Goal: Answer question/provide support: Share knowledge or assist other users

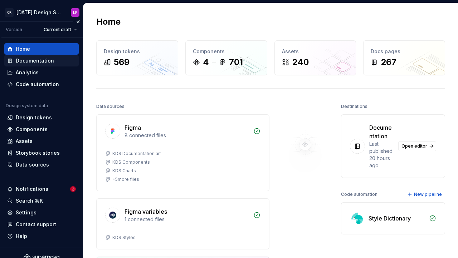
click at [40, 61] on div "Documentation" at bounding box center [35, 60] width 38 height 7
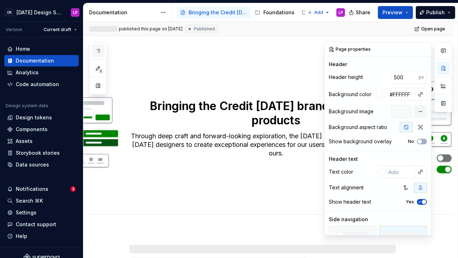
click at [96, 49] on icon "button" at bounding box center [98, 51] width 6 height 6
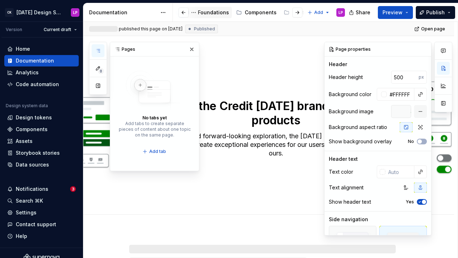
scroll to position [0, 71]
click at [247, 14] on div "Components" at bounding box center [255, 12] width 32 height 7
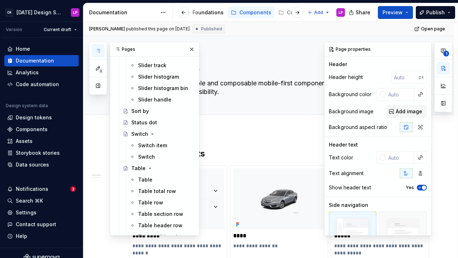
scroll to position [1340, 0]
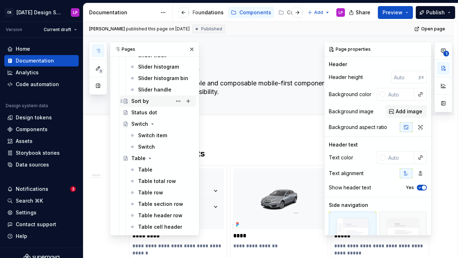
click at [145, 101] on div "Sort by" at bounding box center [140, 101] width 18 height 7
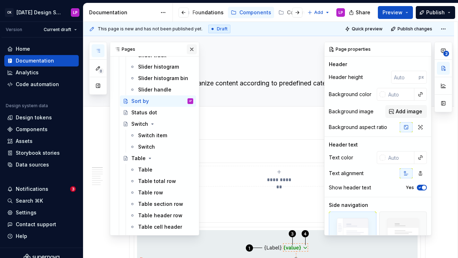
click at [191, 48] on button "button" at bounding box center [192, 49] width 10 height 10
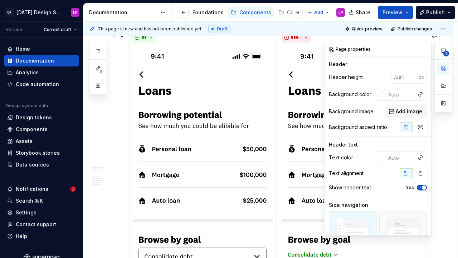
scroll to position [736, 0]
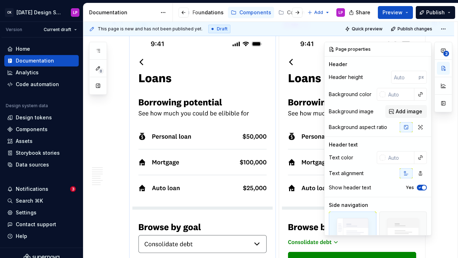
click at [208, 125] on img at bounding box center [202, 185] width 140 height 304
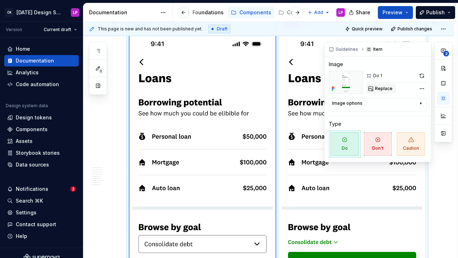
click at [390, 89] on span "Replace" at bounding box center [384, 89] width 18 height 6
type textarea "*"
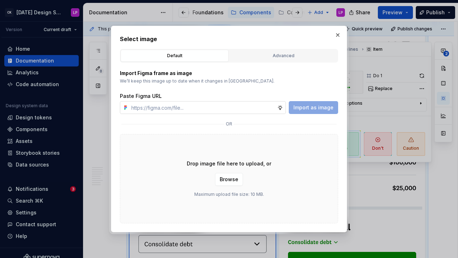
type input "[URL][DOMAIN_NAME]"
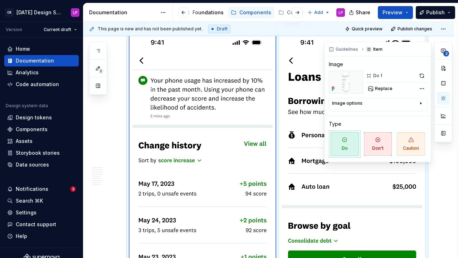
scroll to position [770, 0]
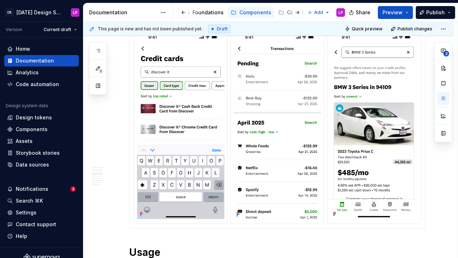
scroll to position [455, 0]
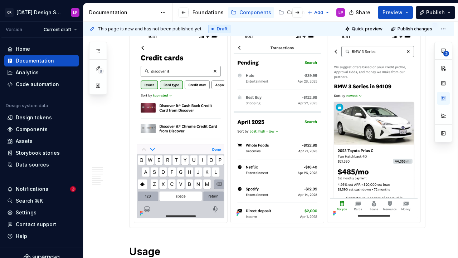
click at [385, 99] on img at bounding box center [373, 124] width 87 height 189
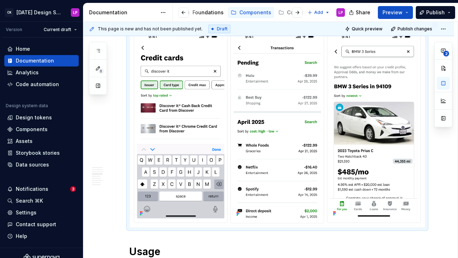
click at [385, 99] on img at bounding box center [373, 124] width 87 height 189
click at [369, 90] on img at bounding box center [373, 124] width 87 height 189
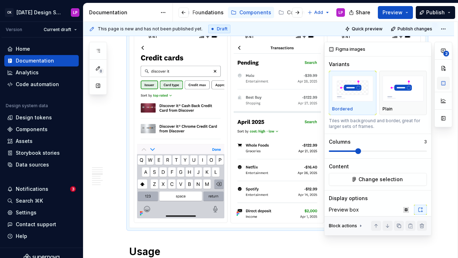
click at [442, 84] on button "button" at bounding box center [443, 83] width 13 height 13
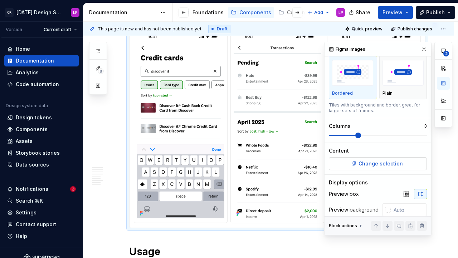
click at [378, 163] on span "Change selection" at bounding box center [381, 163] width 44 height 7
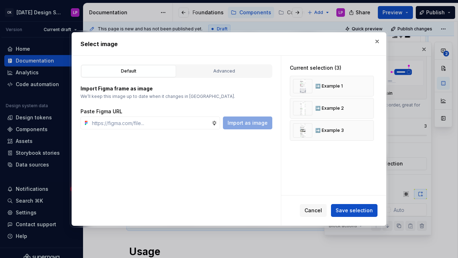
type textarea "*"
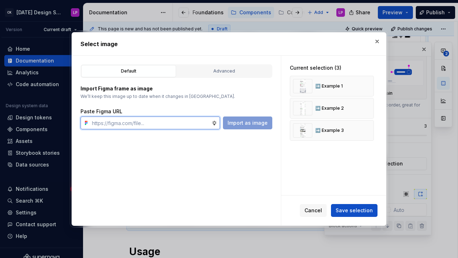
paste input "[URL][DOMAIN_NAME]"
type input "[URL][DOMAIN_NAME]"
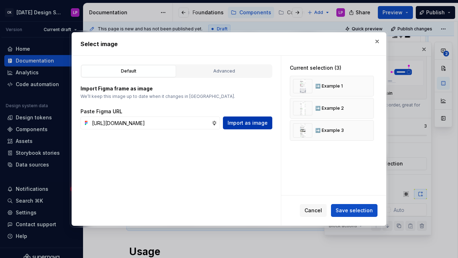
scroll to position [0, 0]
click at [249, 123] on span "Import as image" at bounding box center [248, 123] width 40 height 7
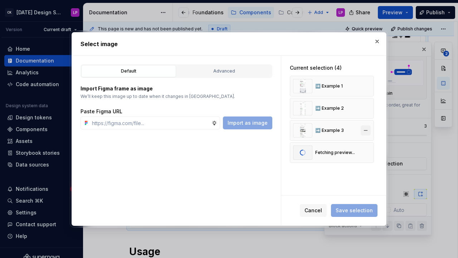
click at [368, 132] on button "button" at bounding box center [366, 131] width 10 height 10
click at [350, 215] on button "Save selection" at bounding box center [354, 210] width 47 height 13
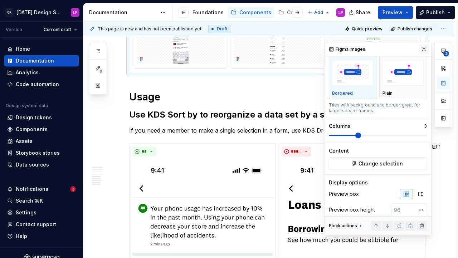
click at [425, 50] on button "button" at bounding box center [424, 49] width 10 height 10
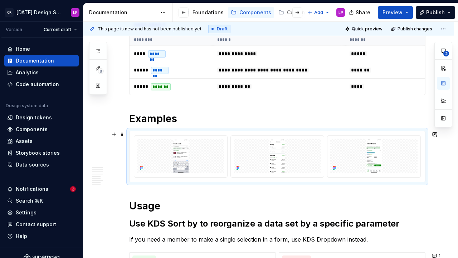
scroll to position [364, 0]
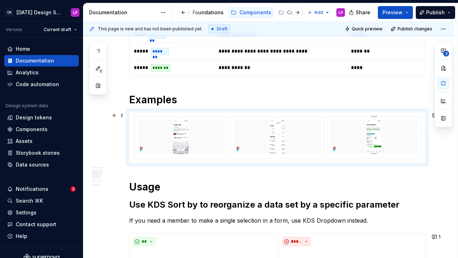
click at [374, 113] on div at bounding box center [278, 137] width 296 height 51
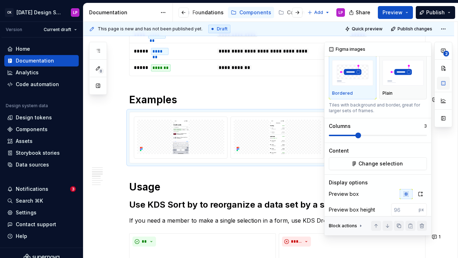
click at [445, 83] on button "button" at bounding box center [443, 83] width 13 height 13
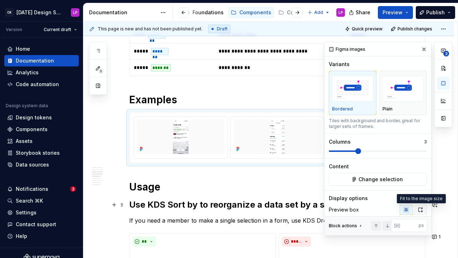
click at [417, 208] on button "button" at bounding box center [420, 210] width 13 height 10
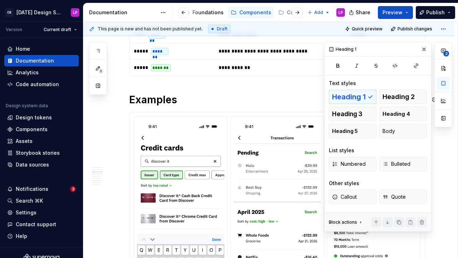
click at [444, 85] on button "button" at bounding box center [443, 83] width 13 height 13
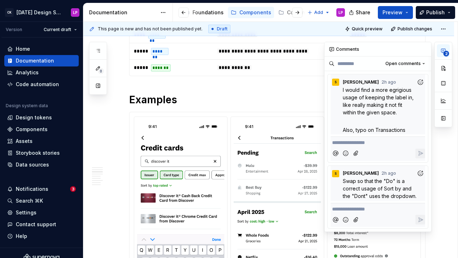
click at [445, 50] on icon "button" at bounding box center [443, 51] width 4 height 4
click at [372, 101] on p "I would find a more egrigious usage of keeping the label in, like really making…" at bounding box center [380, 101] width 74 height 30
click at [353, 94] on span "I would find a more egrigious usage of keeping the label in, like really making…" at bounding box center [379, 101] width 72 height 29
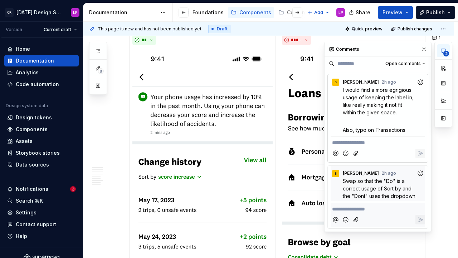
scroll to position [729, 0]
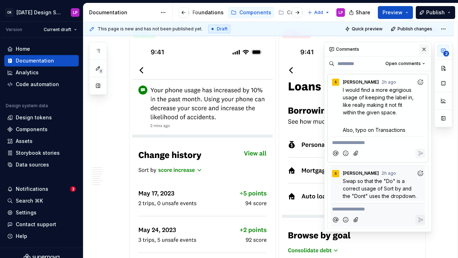
click at [423, 50] on button "button" at bounding box center [424, 49] width 10 height 10
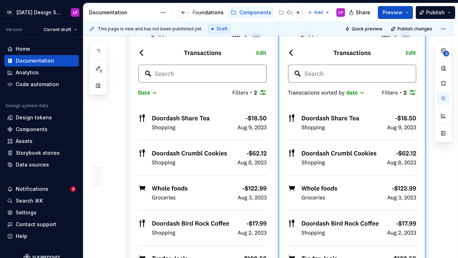
click at [314, 113] on img at bounding box center [352, 194] width 140 height 341
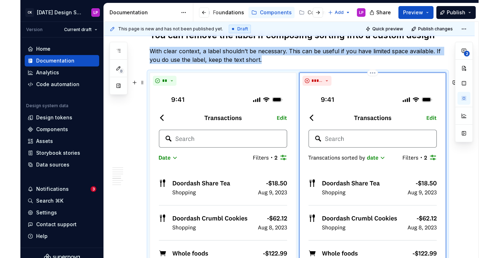
scroll to position [1089, 0]
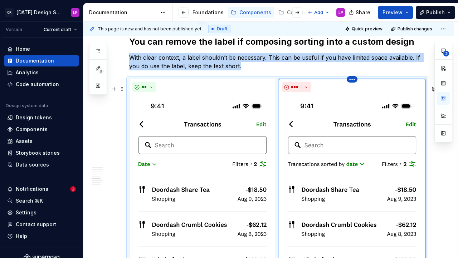
click at [354, 86] on html "CK [DATE] Design System LP Version Current draft Home Documentation Analytics C…" at bounding box center [229, 129] width 458 height 258
click at [394, 130] on html "CK [DATE] Design System LP Version Current draft Home Documentation Analytics C…" at bounding box center [229, 129] width 458 height 258
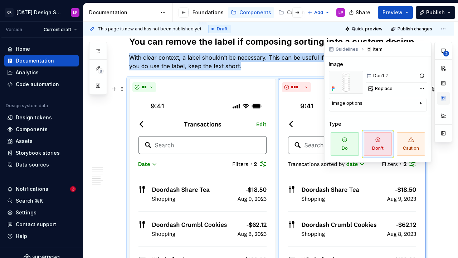
click at [441, 97] on button "button" at bounding box center [443, 98] width 13 height 13
click at [422, 76] on button "button" at bounding box center [422, 76] width 10 height 10
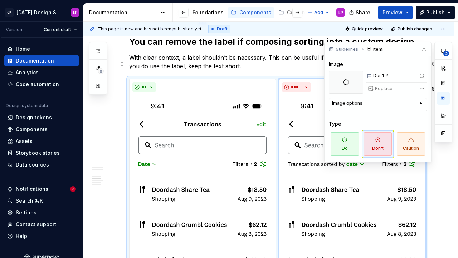
click at [280, 67] on p "With clear context, a label shouldn’t be necessary. This can be useful if you h…" at bounding box center [277, 61] width 296 height 17
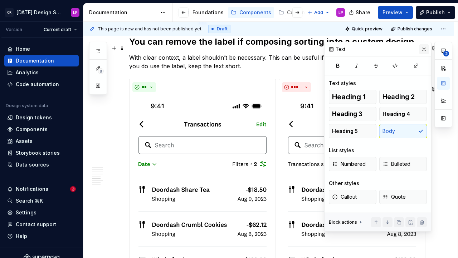
click at [427, 48] on button "button" at bounding box center [424, 49] width 10 height 10
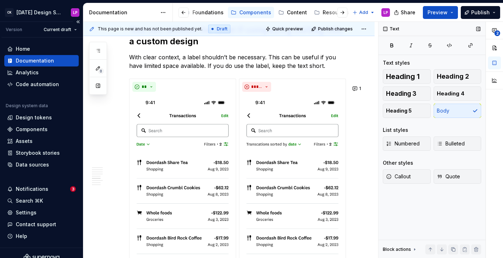
scroll to position [984, 0]
click at [360, 88] on button "1" at bounding box center [357, 89] width 14 height 10
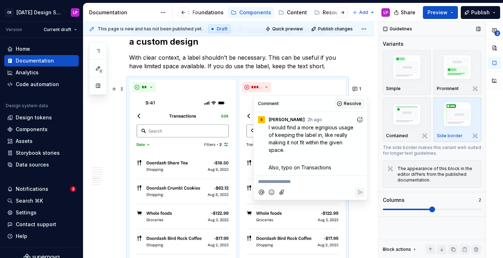
click at [348, 102] on span "Resolve" at bounding box center [353, 104] width 18 height 6
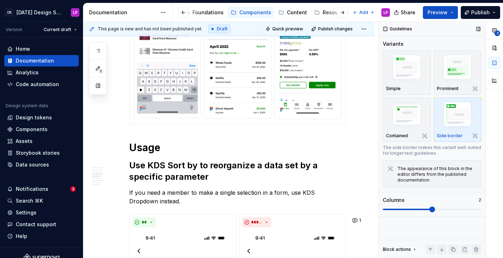
scroll to position [526, 0]
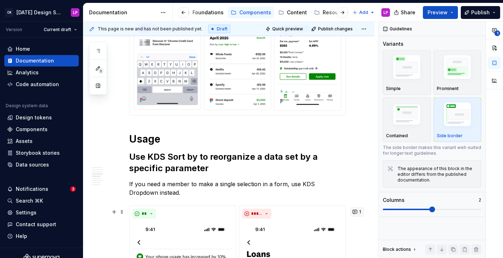
click at [359, 212] on button "1" at bounding box center [357, 212] width 14 height 10
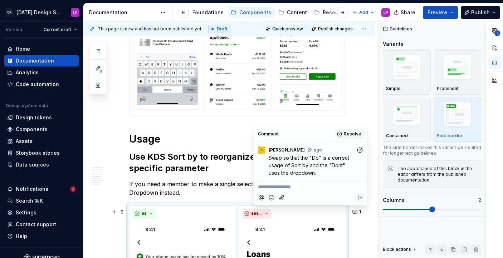
click at [344, 133] on button "Resolve" at bounding box center [350, 134] width 30 height 10
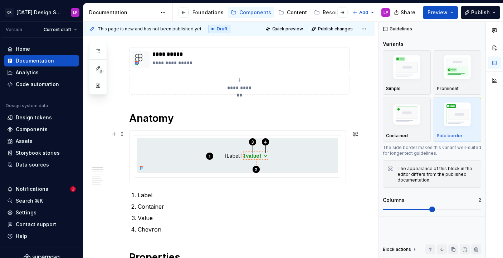
scroll to position [101, 0]
click at [256, 63] on p "**********" at bounding box center [249, 62] width 194 height 7
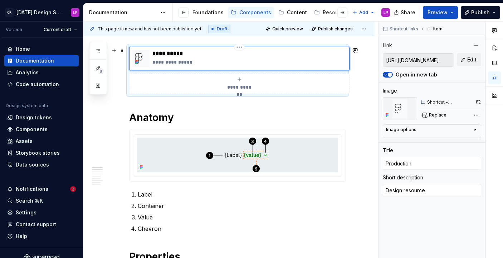
type textarea "*"
click at [214, 228] on p "Chevron" at bounding box center [242, 229] width 208 height 9
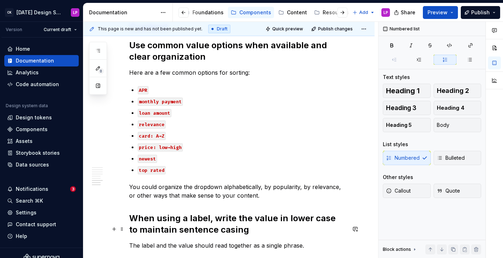
scroll to position [1354, 0]
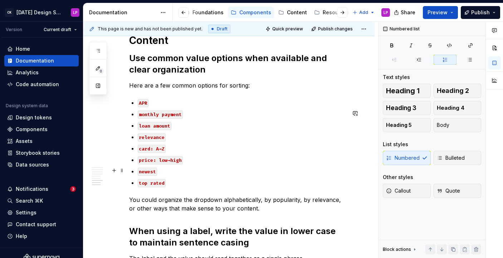
click at [169, 165] on code "price: low→high" at bounding box center [160, 160] width 45 height 8
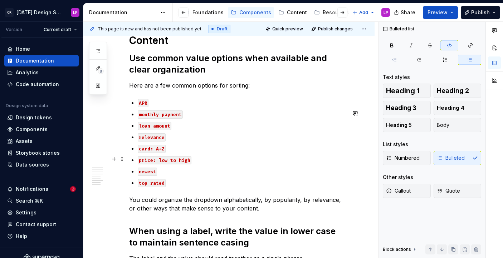
click at [163, 153] on code "card: A→Z" at bounding box center [152, 149] width 28 height 8
click at [207, 187] on p "top rated" at bounding box center [242, 183] width 208 height 9
click at [207, 210] on p "You could organize the dropdown alphabetically, by popularity, by relevance, or…" at bounding box center [237, 204] width 217 height 17
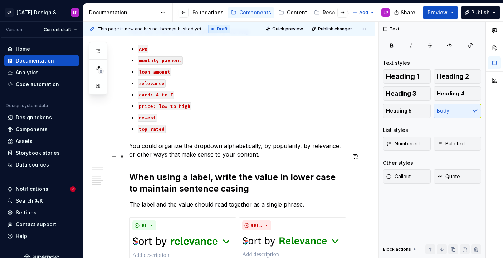
scroll to position [1409, 0]
click at [458, 65] on button "button" at bounding box center [494, 63] width 13 height 13
click at [295, 155] on p "You could organize the dropdown alphabetically, by popularity, by relevance, or…" at bounding box center [237, 149] width 217 height 17
type textarea "*"
